Goal: Task Accomplishment & Management: Manage account settings

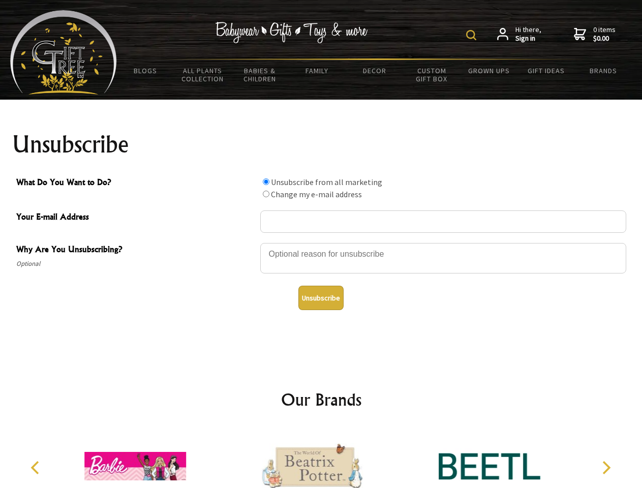
click at [473, 35] on img at bounding box center [471, 35] width 10 height 10
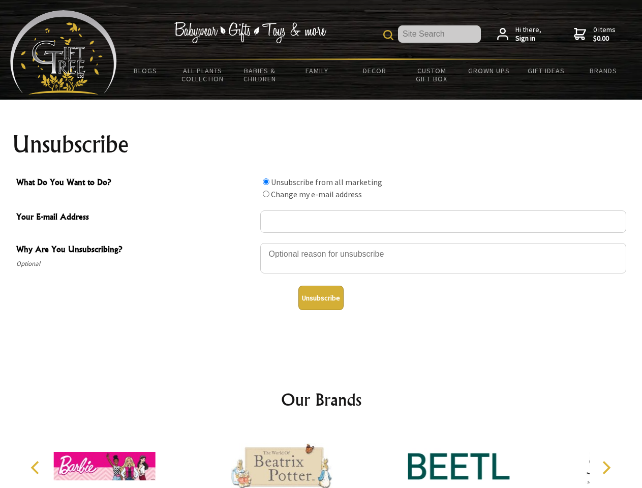
click at [321, 242] on div at bounding box center [443, 260] width 366 height 36
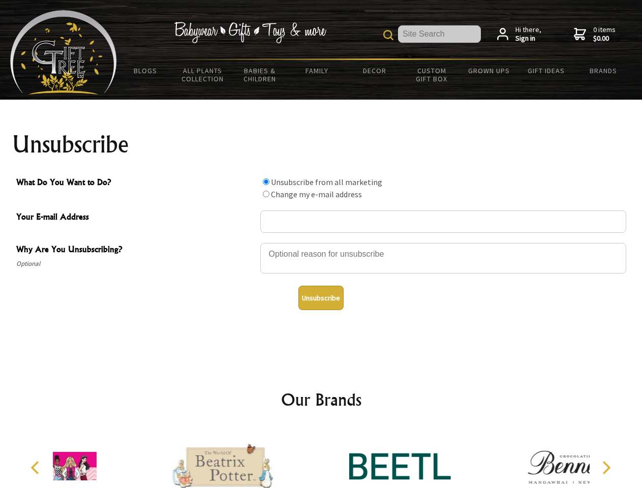
click at [266, 181] on input "What Do You Want to Do?" at bounding box center [266, 181] width 7 height 7
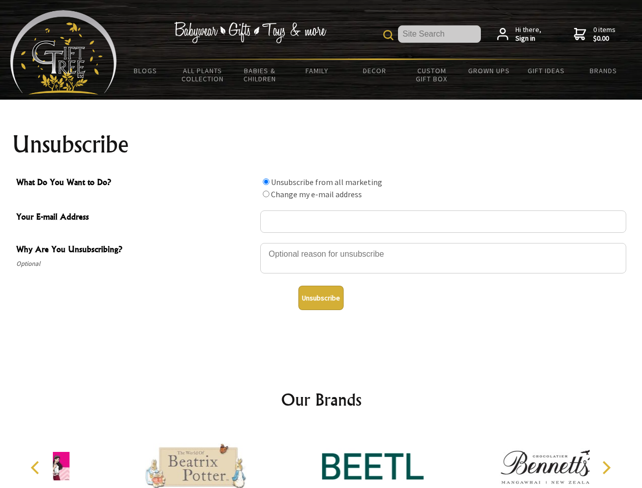
click at [266, 194] on input "What Do You Want to Do?" at bounding box center [266, 194] width 7 height 7
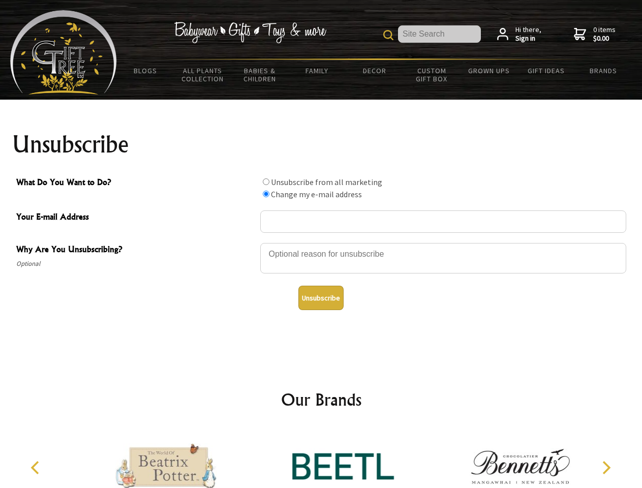
radio input "true"
click at [321, 298] on button "Unsubscribe" at bounding box center [320, 298] width 45 height 24
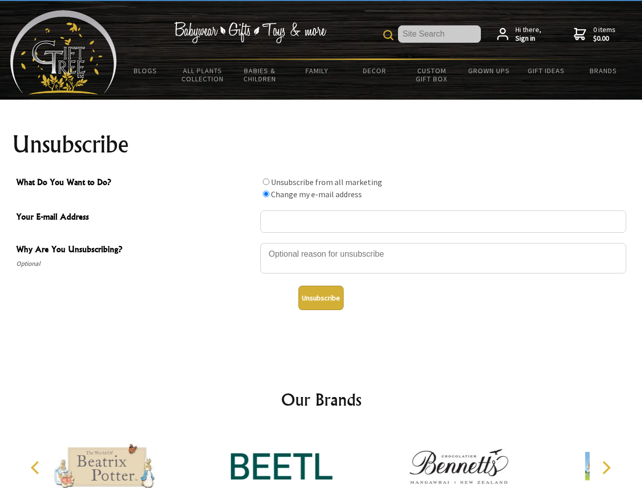
click at [321, 458] on div at bounding box center [281, 467] width 177 height 79
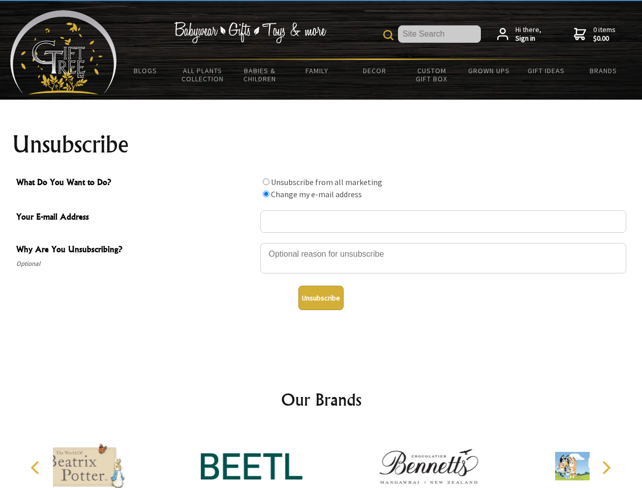
click at [37, 468] on icon "Previous" at bounding box center [35, 467] width 13 height 13
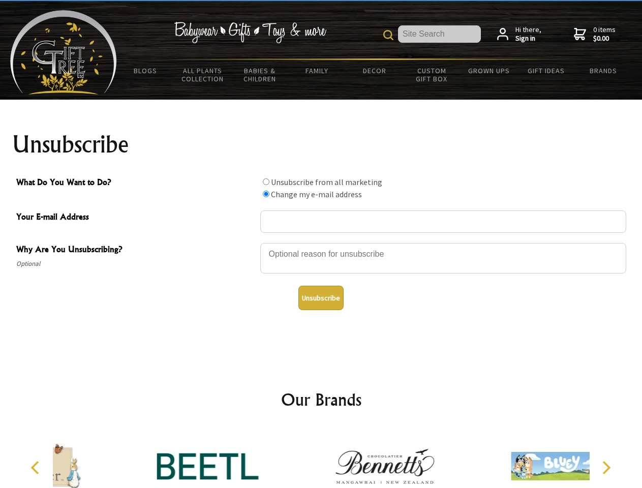
click at [606, 468] on icon "Next" at bounding box center [605, 467] width 13 height 13
